Goal: Task Accomplishment & Management: Use online tool/utility

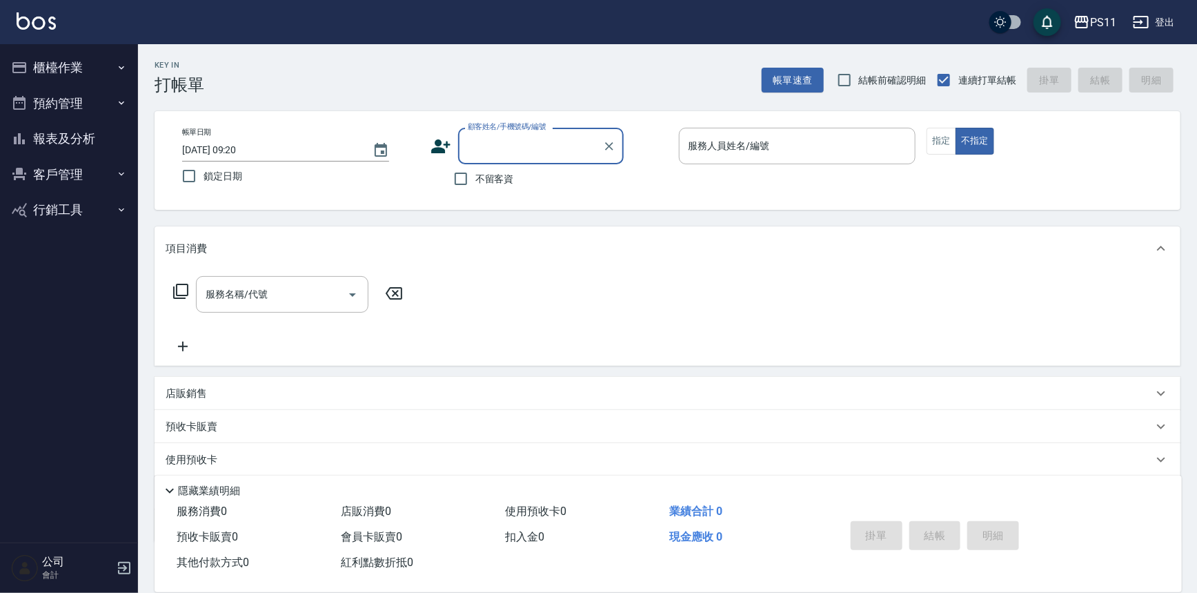
click at [47, 72] on button "櫃檯作業" at bounding box center [69, 68] width 127 height 36
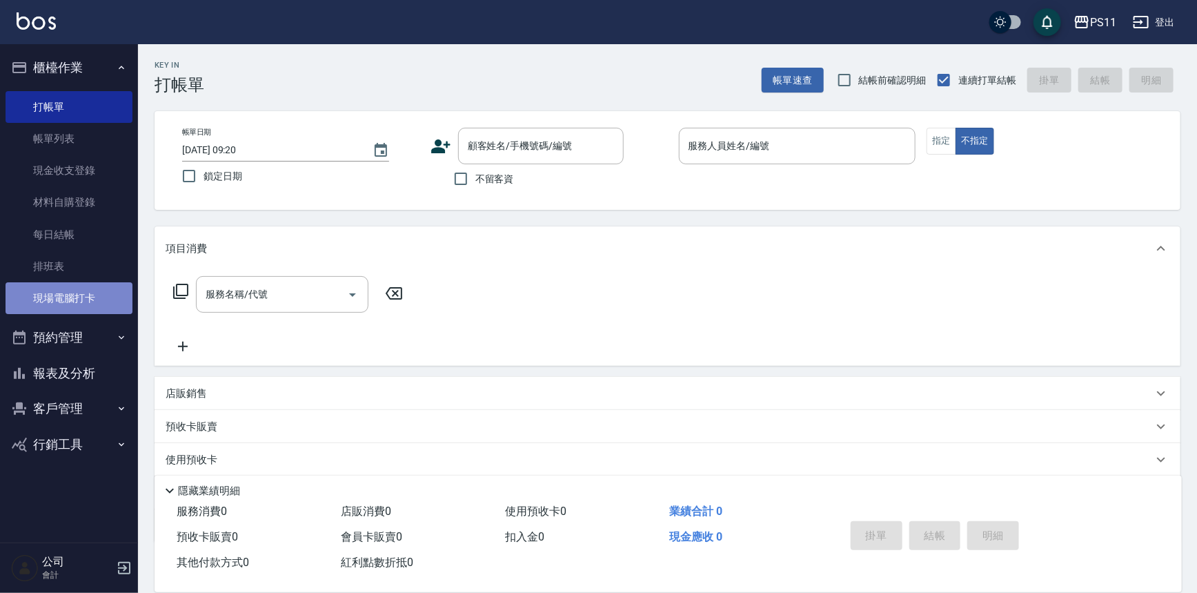
click at [86, 289] on link "現場電腦打卡" at bounding box center [69, 298] width 127 height 32
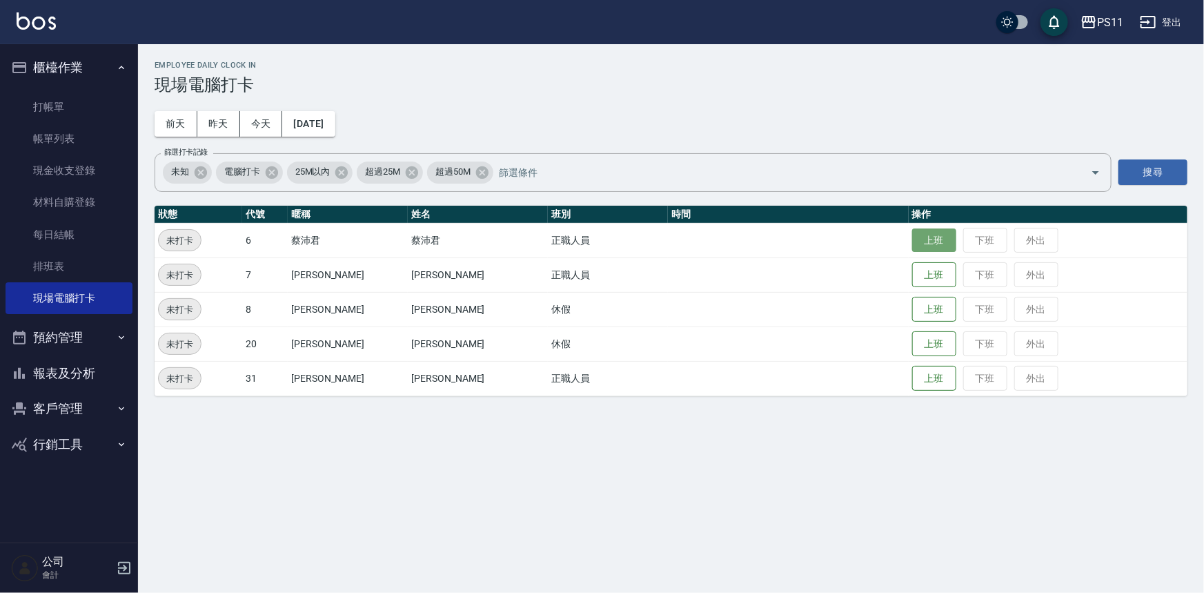
click at [912, 232] on button "上班" at bounding box center [934, 240] width 44 height 24
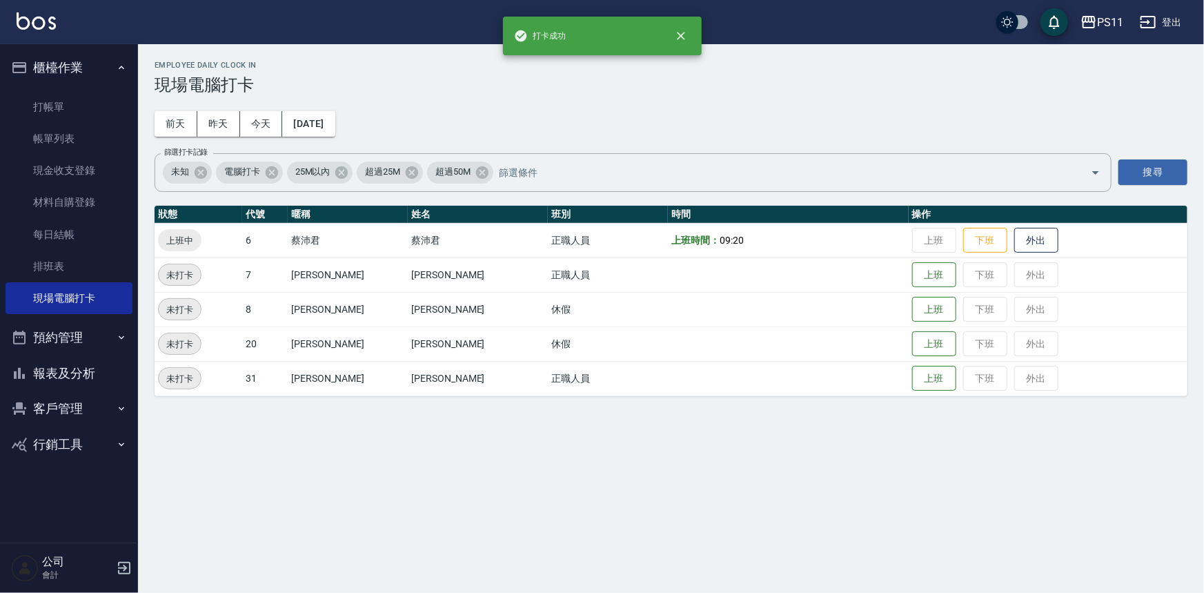
click at [41, 371] on button "報表及分析" at bounding box center [69, 373] width 127 height 36
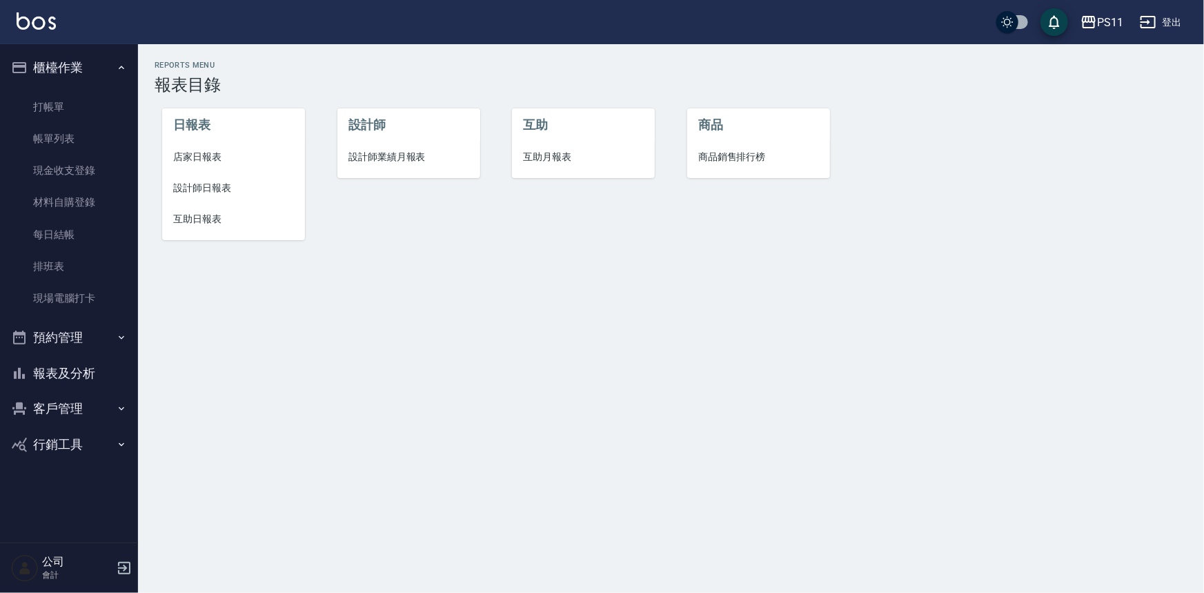
click at [222, 182] on span "設計師日報表" at bounding box center [233, 188] width 121 height 14
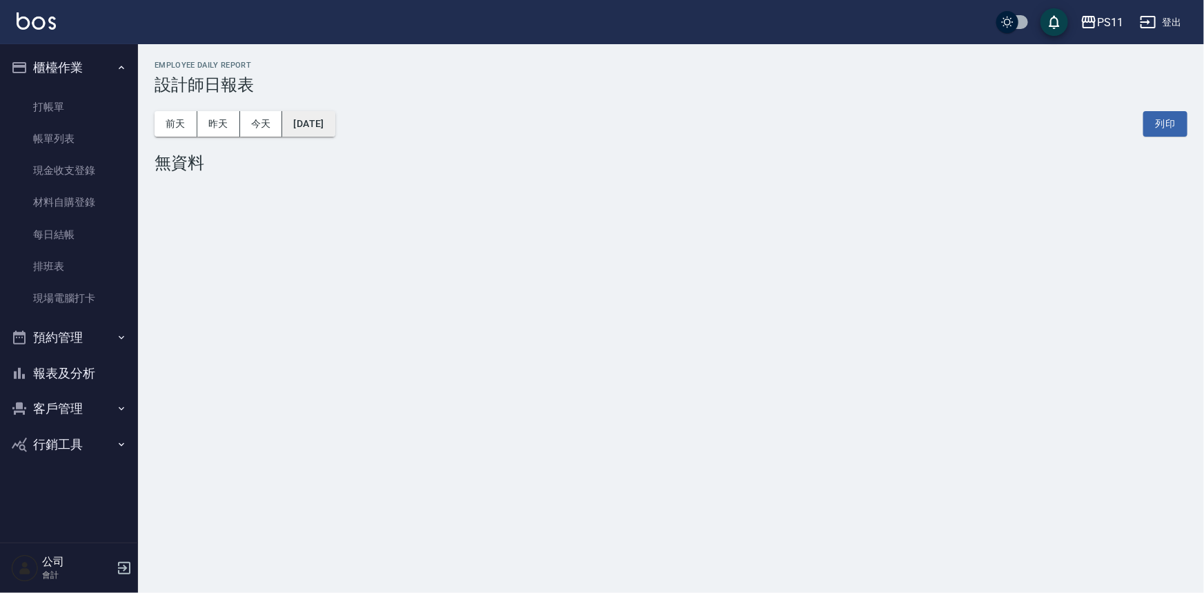
click at [335, 132] on button "[DATE]" at bounding box center [308, 124] width 52 height 26
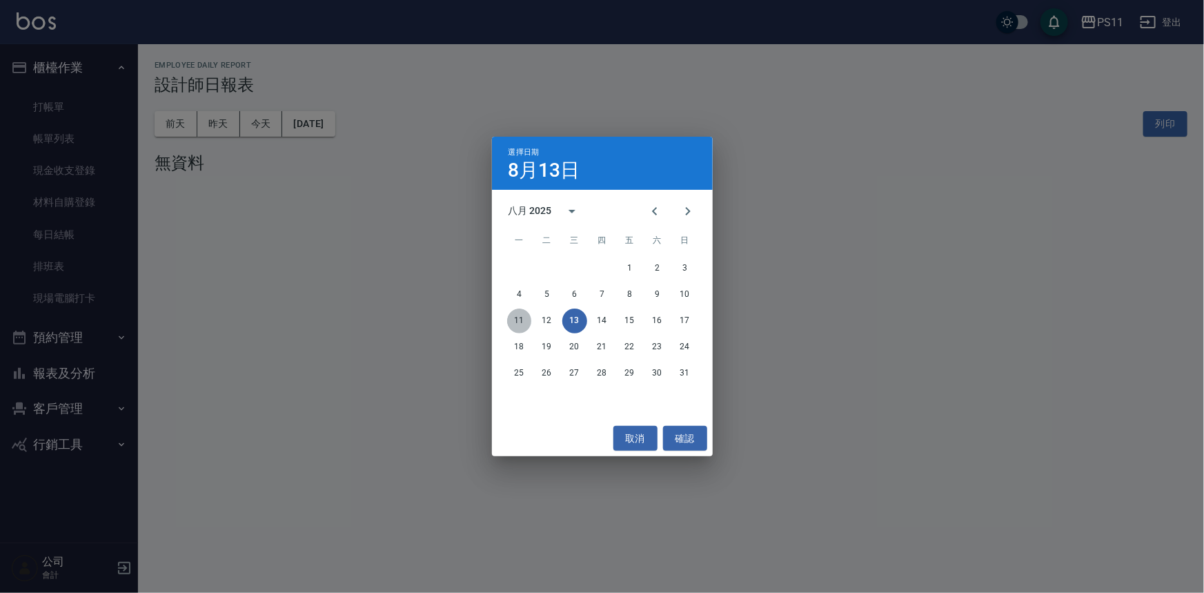
click at [523, 320] on button "11" at bounding box center [519, 321] width 25 height 25
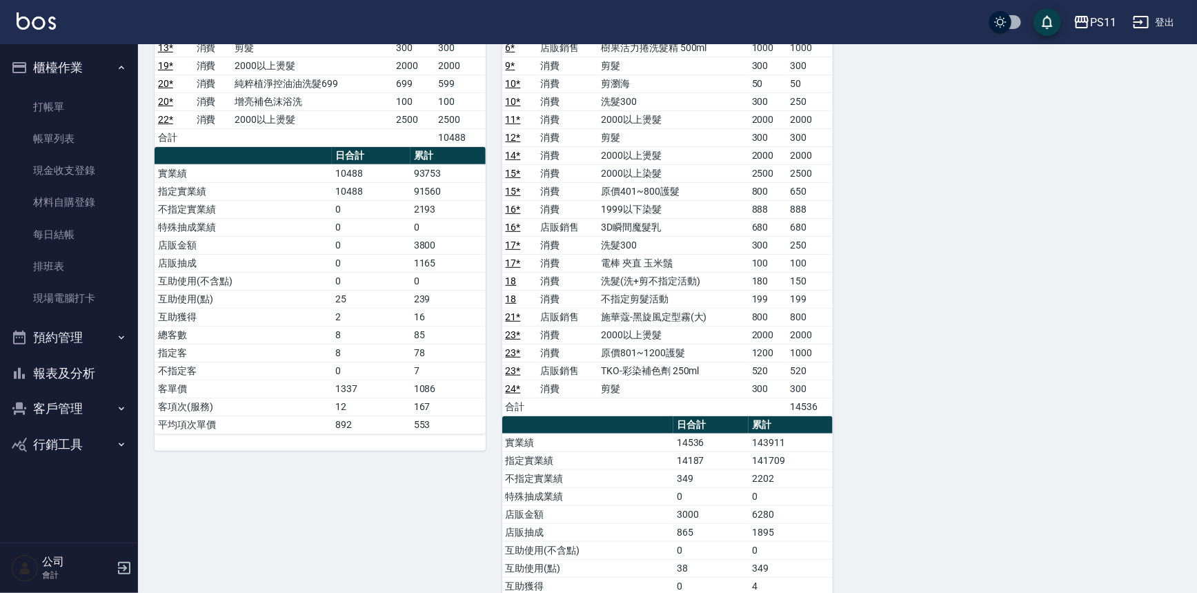
scroll to position [313, 0]
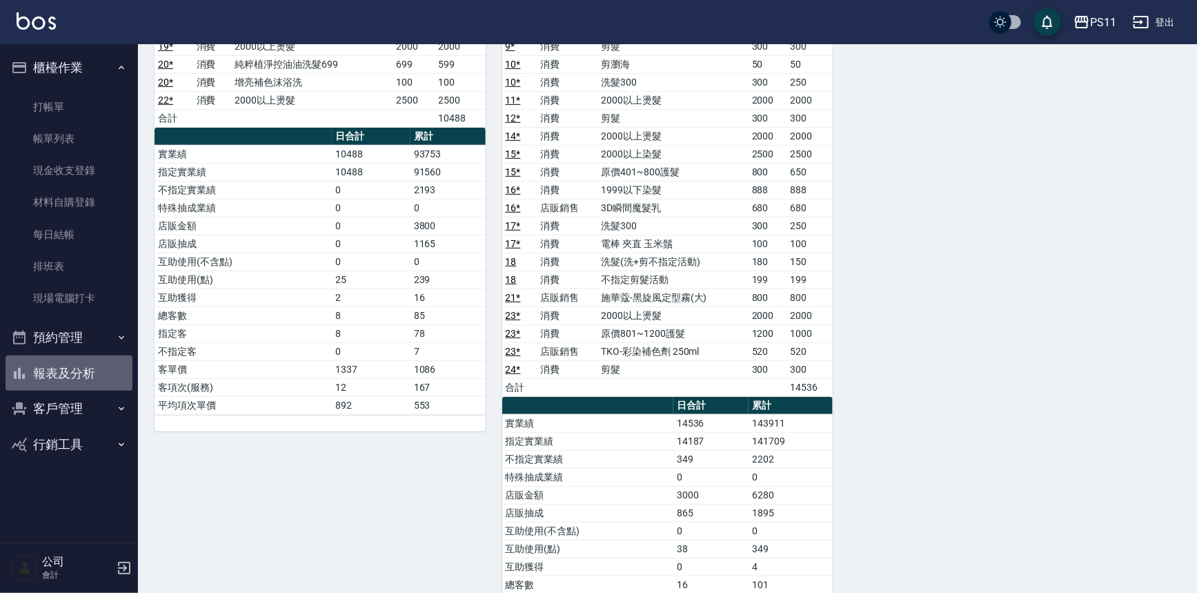
click at [69, 378] on button "報表及分析" at bounding box center [69, 373] width 127 height 36
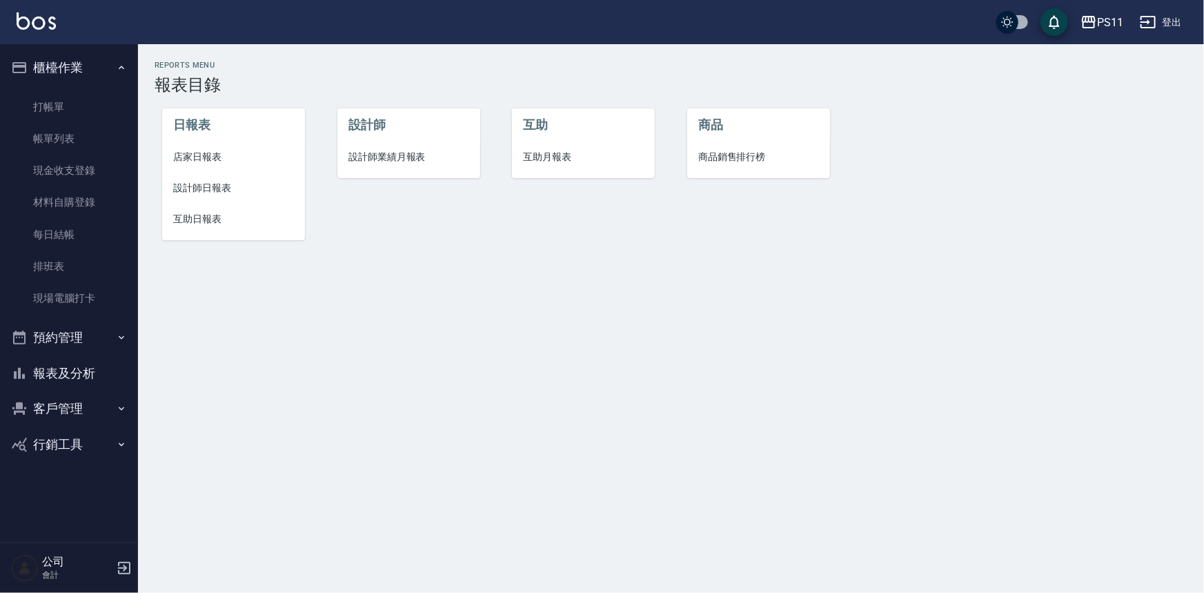
click at [195, 216] on span "互助日報表" at bounding box center [233, 219] width 121 height 14
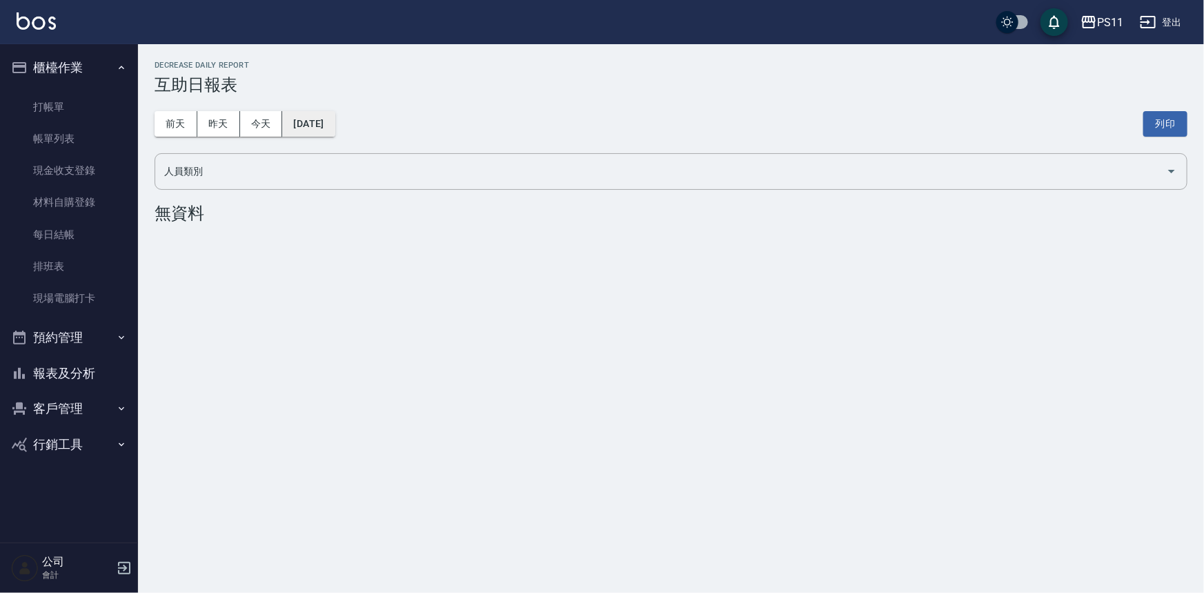
click at [335, 126] on button "[DATE]" at bounding box center [308, 124] width 52 height 26
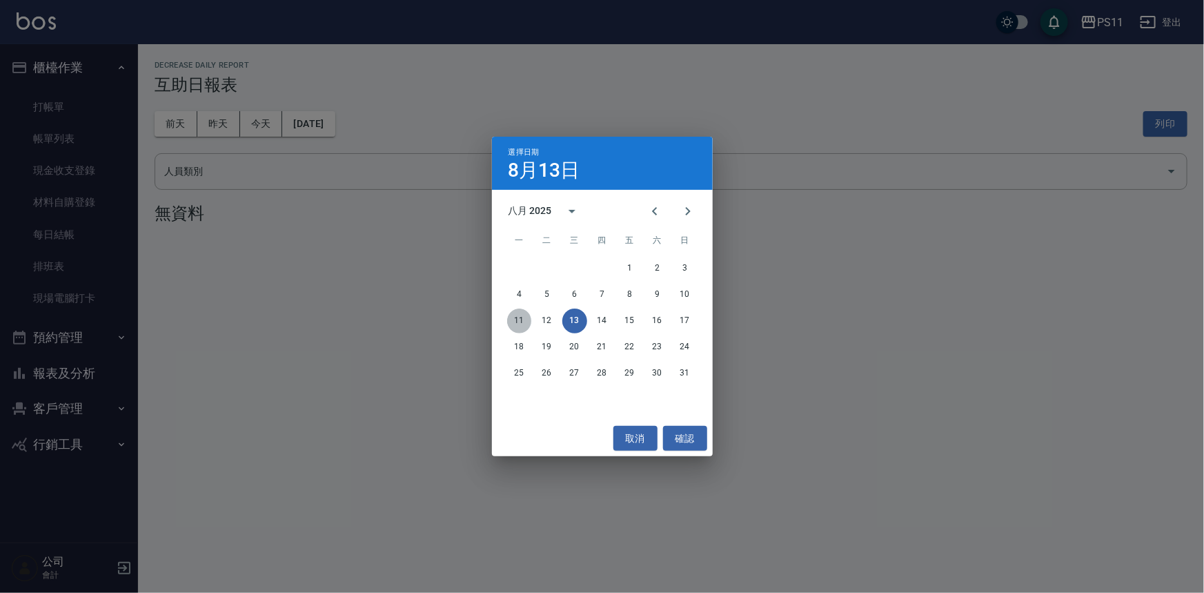
click at [514, 320] on button "11" at bounding box center [519, 321] width 25 height 25
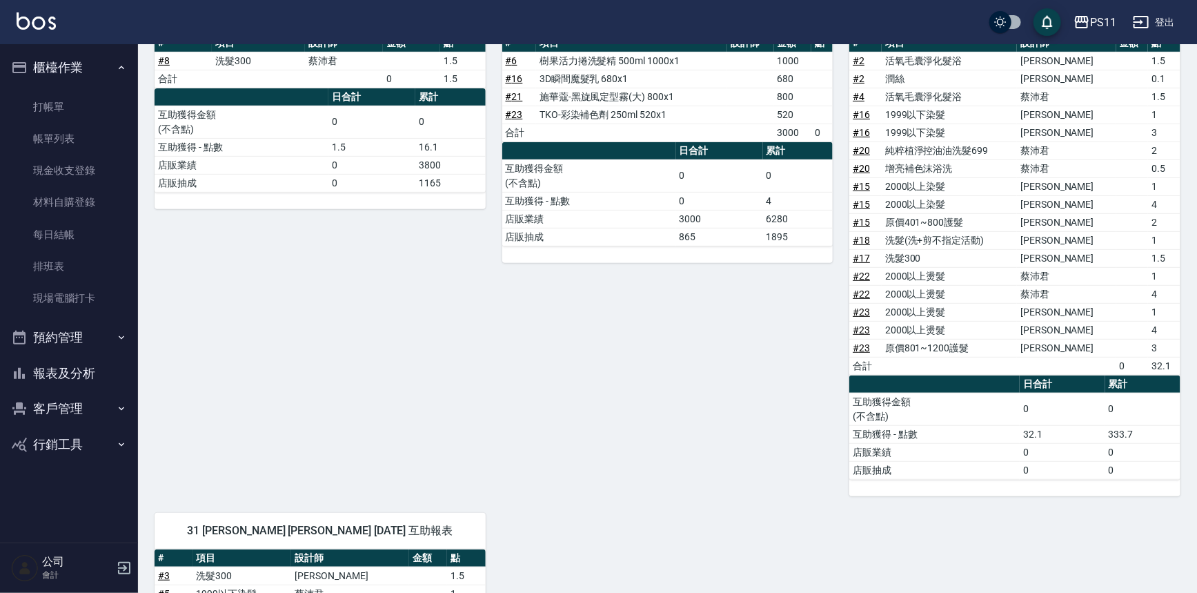
scroll to position [188, 0]
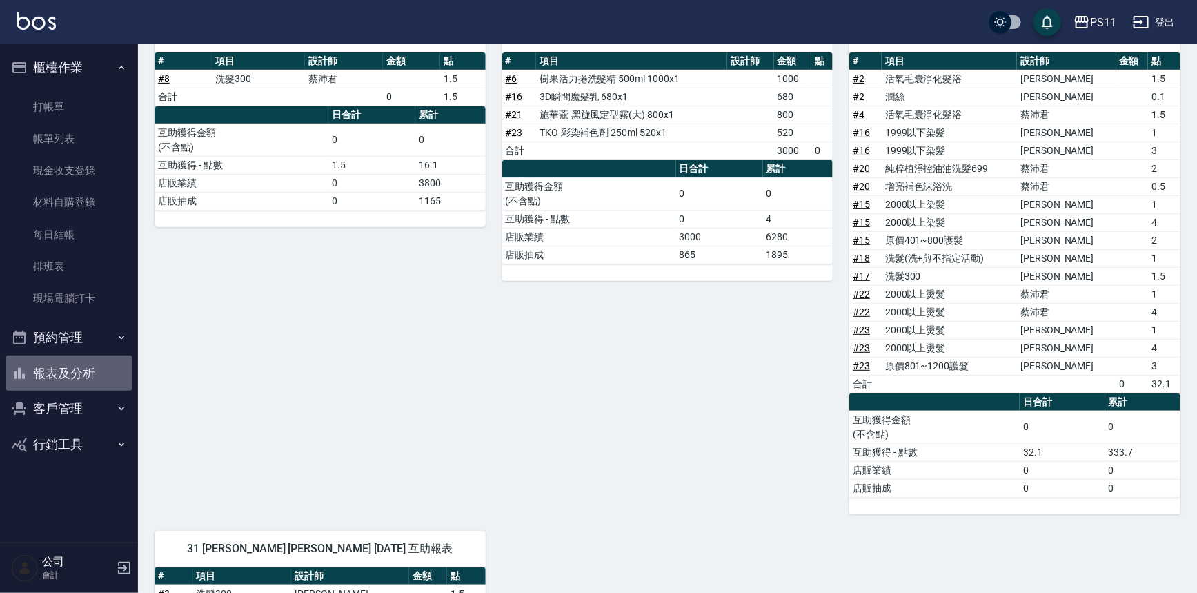
click at [81, 368] on button "報表及分析" at bounding box center [69, 373] width 127 height 36
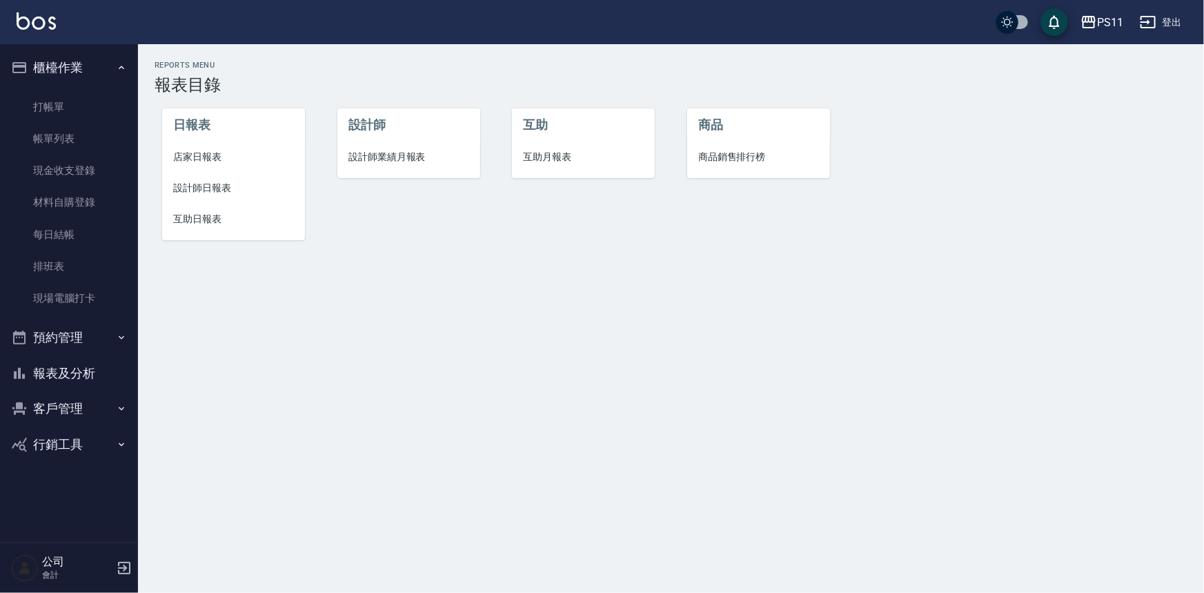
click at [222, 158] on span "店家日報表" at bounding box center [233, 157] width 121 height 14
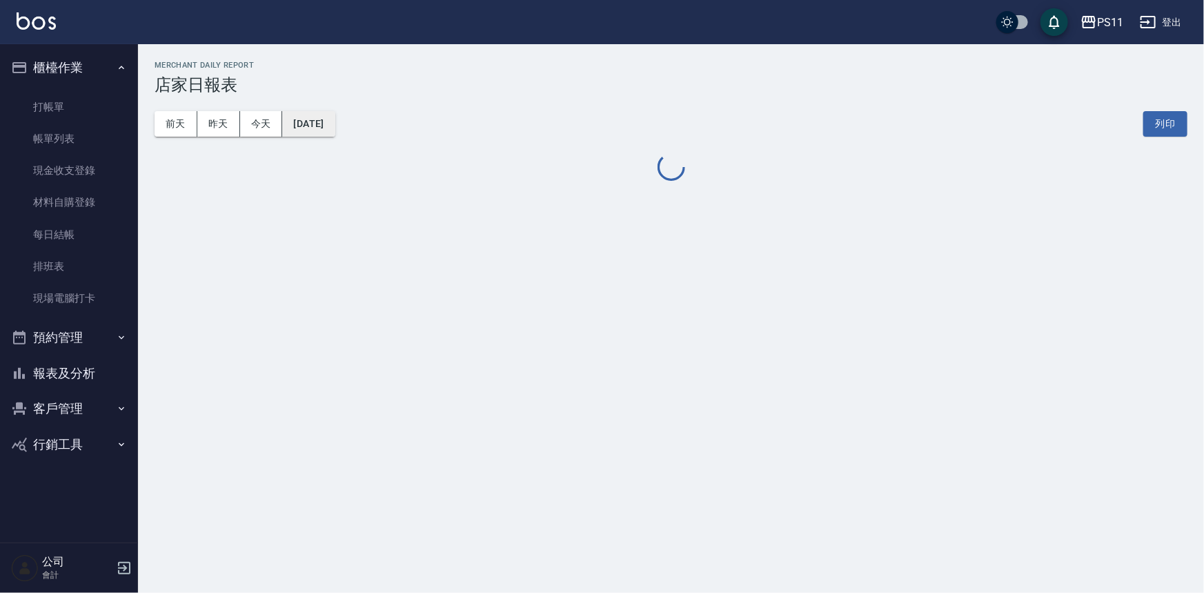
click at [335, 121] on button "[DATE]" at bounding box center [308, 124] width 52 height 26
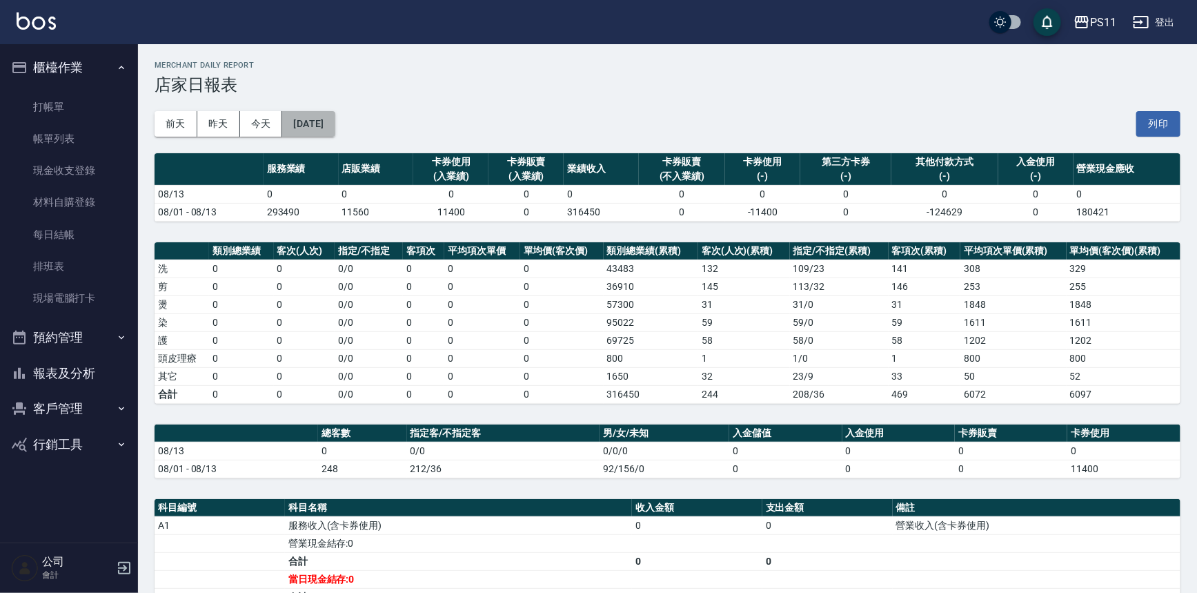
click at [331, 130] on button "[DATE]" at bounding box center [308, 124] width 52 height 26
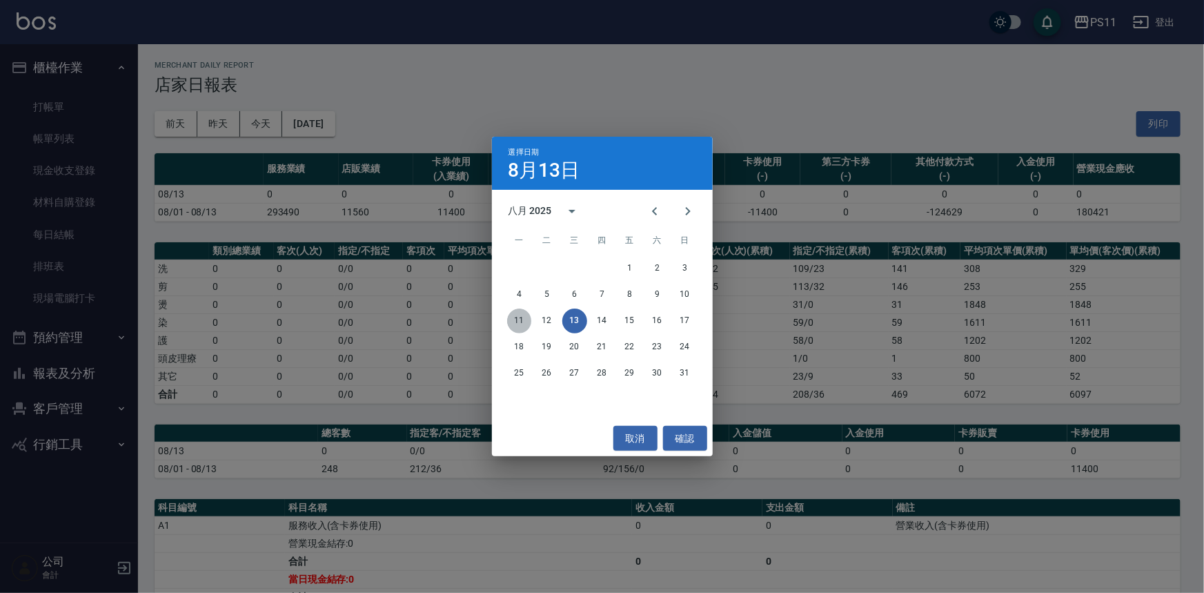
click at [524, 323] on button "11" at bounding box center [519, 321] width 25 height 25
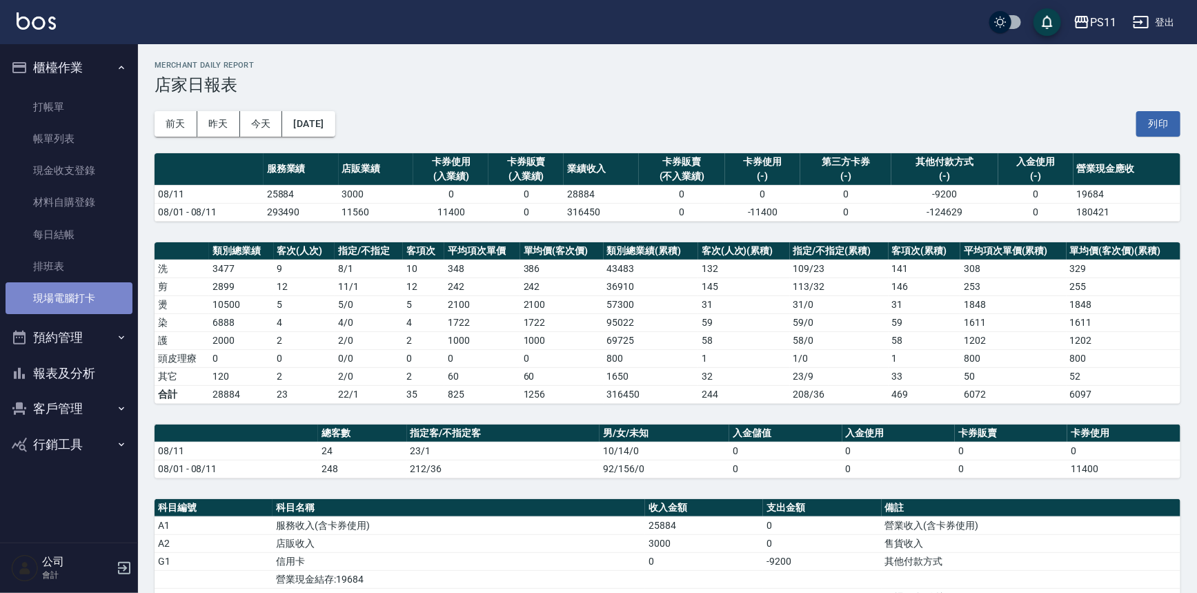
click at [95, 302] on link "現場電腦打卡" at bounding box center [69, 298] width 127 height 32
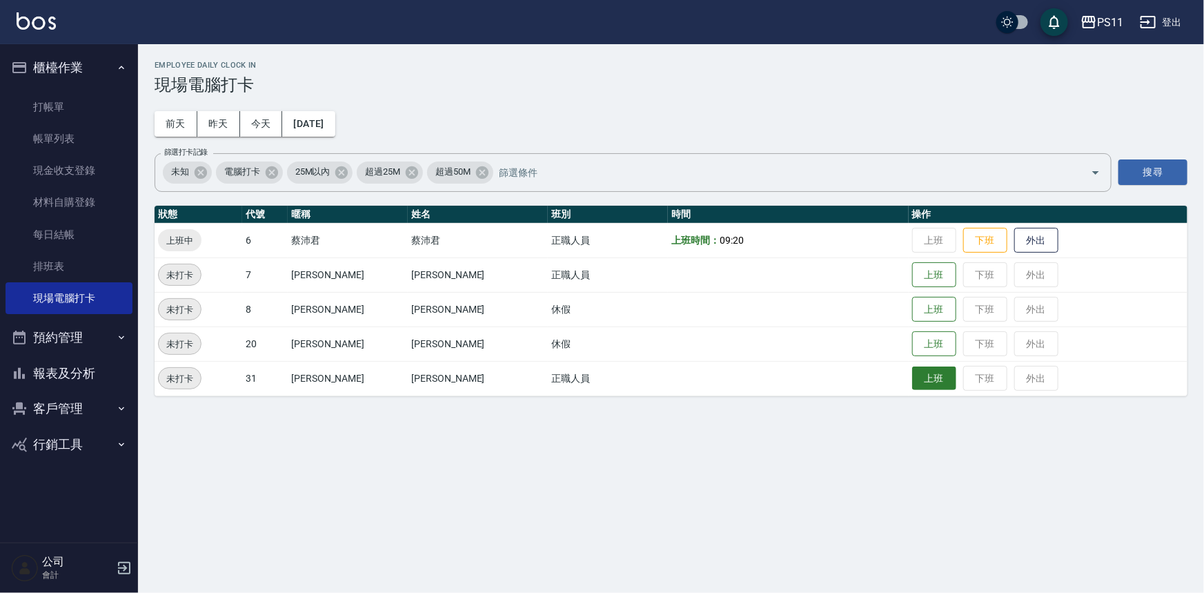
click at [912, 366] on button "上班" at bounding box center [934, 378] width 44 height 24
click at [925, 283] on button "上班" at bounding box center [934, 275] width 44 height 24
